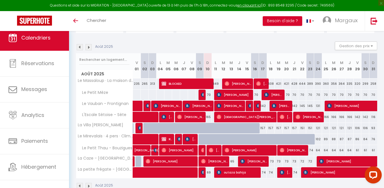
scroll to position [52, 0]
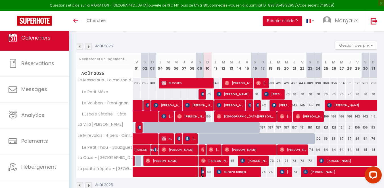
click at [202, 174] on span "Messaoudi Aissame" at bounding box center [202, 171] width 3 height 11
select select "OK"
select select "0"
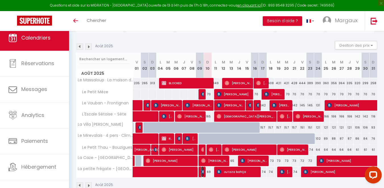
select select "1"
select select
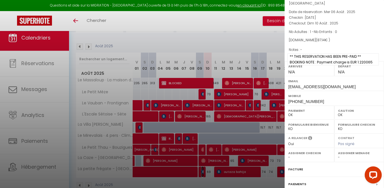
scroll to position [86, 0]
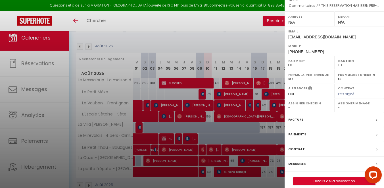
click at [302, 161] on label "Messages" at bounding box center [296, 164] width 17 height 6
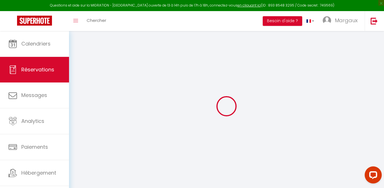
scroll to position [31, 0]
select select
checkbox input "false"
select select
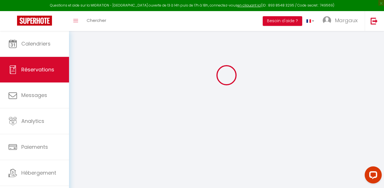
select select
checkbox input "false"
type textarea "** THIS RESERVATION HAS BEEN PRE-PAID ** BOOKING NOTE : Payment charge is EUR 1…"
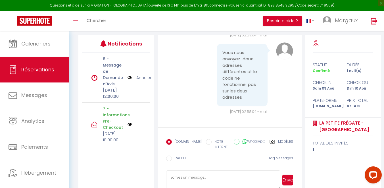
scroll to position [77, 0]
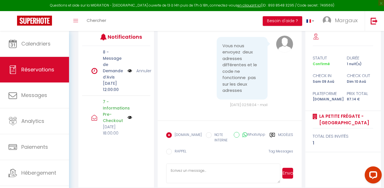
click at [174, 172] on textarea at bounding box center [223, 173] width 114 height 20
paste textarea "[URL][DOMAIN_NAME]"
type textarea "[URL][DOMAIN_NAME]"
click at [289, 171] on button "Envoyer" at bounding box center [287, 172] width 11 height 11
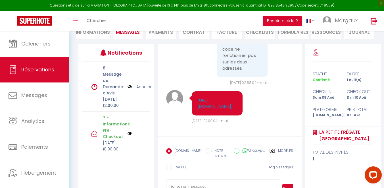
scroll to position [83, 0]
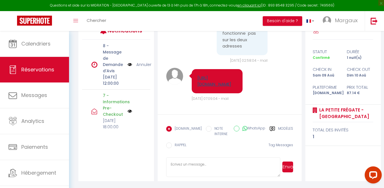
click at [232, 76] on div "Note Sms [URL][DOMAIN_NAME] [DATE] 07:09:04 - mail" at bounding box center [229, 85] width 127 height 34
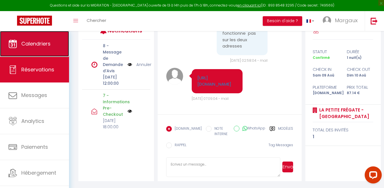
click at [26, 40] on span "Calendriers" at bounding box center [35, 43] width 29 height 7
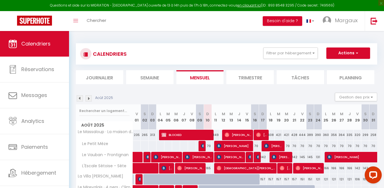
scroll to position [65, 0]
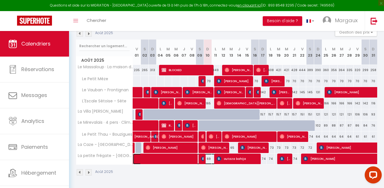
click at [208, 158] on span at bounding box center [190, 158] width 104 height 11
select select "OK"
select select "0"
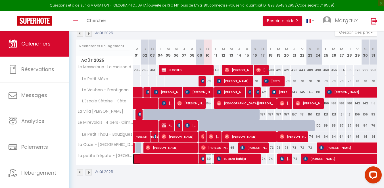
select select "1"
select select
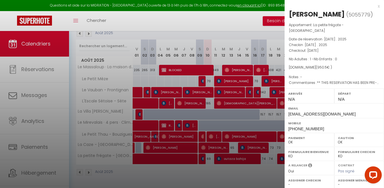
click at [377, 5] on div "x" at bounding box center [331, 6] width 95 height 7
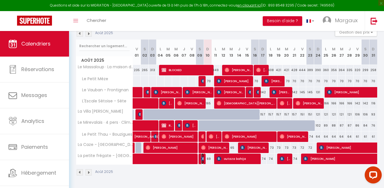
click at [202, 161] on span "Messaoudi Aissame" at bounding box center [202, 158] width 3 height 11
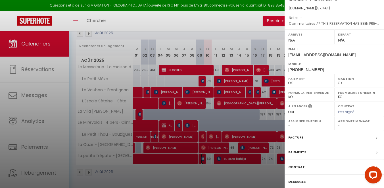
scroll to position [68, 0]
